Goal: Find specific page/section: Find specific page/section

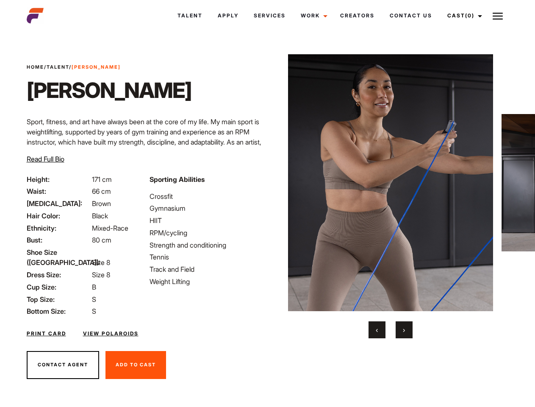
click at [462, 16] on link "Cast (0)" at bounding box center [463, 15] width 47 height 23
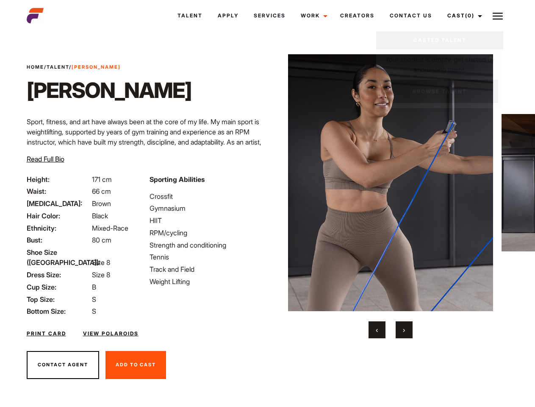
click at [498, 16] on img at bounding box center [498, 16] width 10 height 10
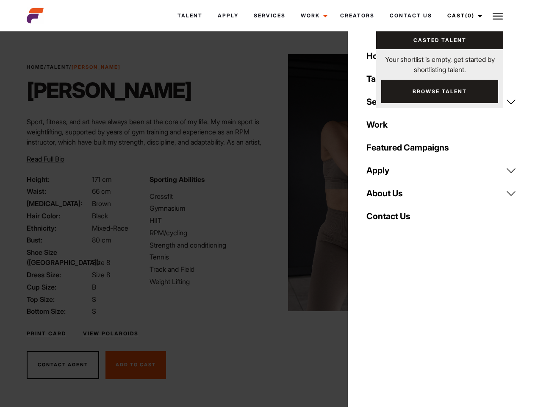
click at [390, 196] on img at bounding box center [390, 182] width 205 height 257
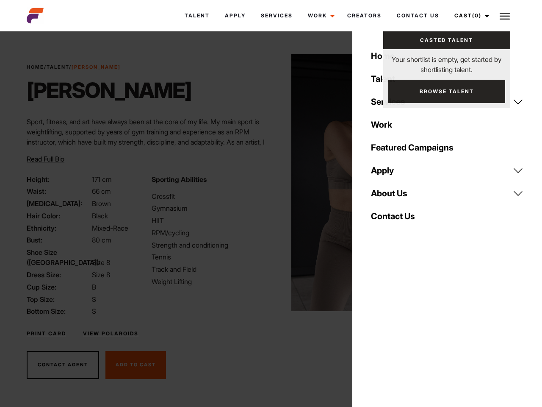
click at [267, 183] on div "Sporting Abilities Crossfit Gymnasium HIIT RPM/cycling Strength and conditionin…" at bounding box center [209, 245] width 125 height 142
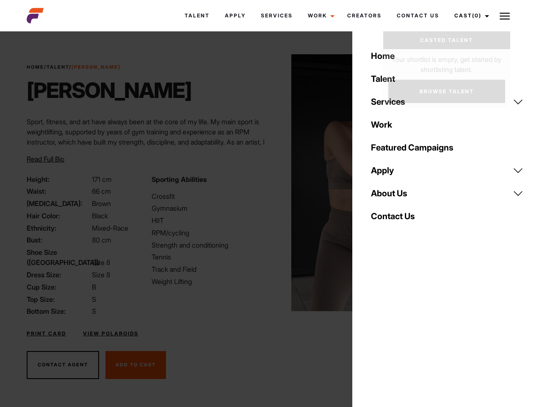
click at [377, 329] on div "Home Talent Services Talent Casting Photography Videography Creative Hair and M…" at bounding box center [447, 203] width 190 height 407
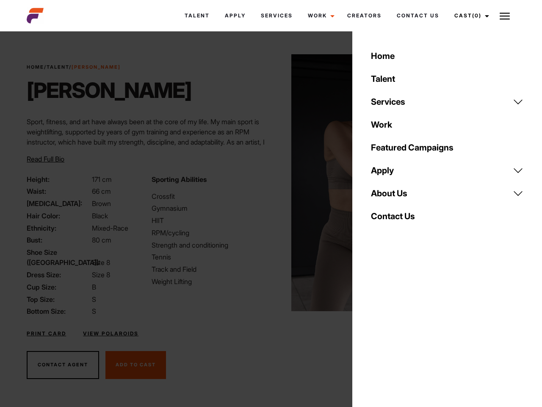
click at [404, 329] on div "Home Talent Services Talent Casting Photography Videography Creative Hair and M…" at bounding box center [447, 203] width 190 height 407
